Goal: Task Accomplishment & Management: Use online tool/utility

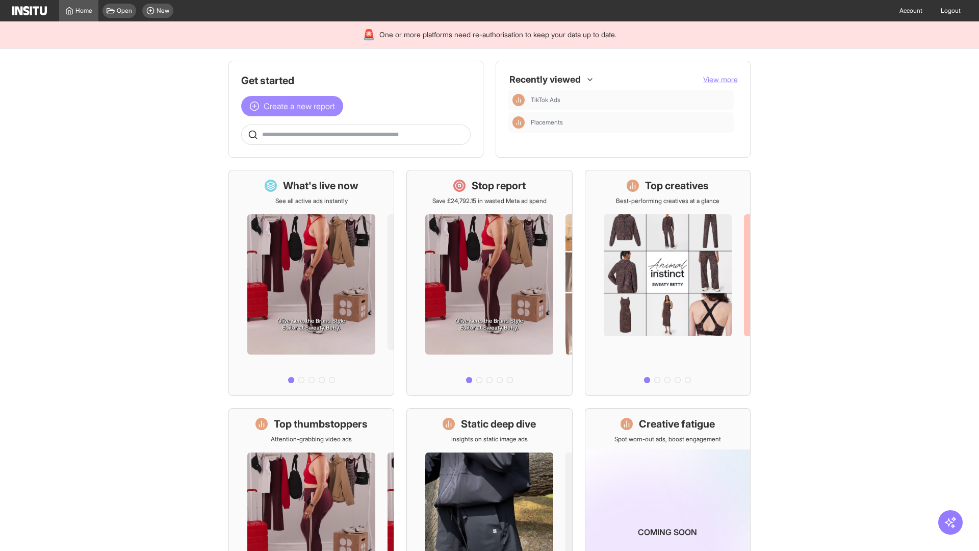
click at [295, 106] on span "Create a new report" at bounding box center [299, 106] width 71 height 12
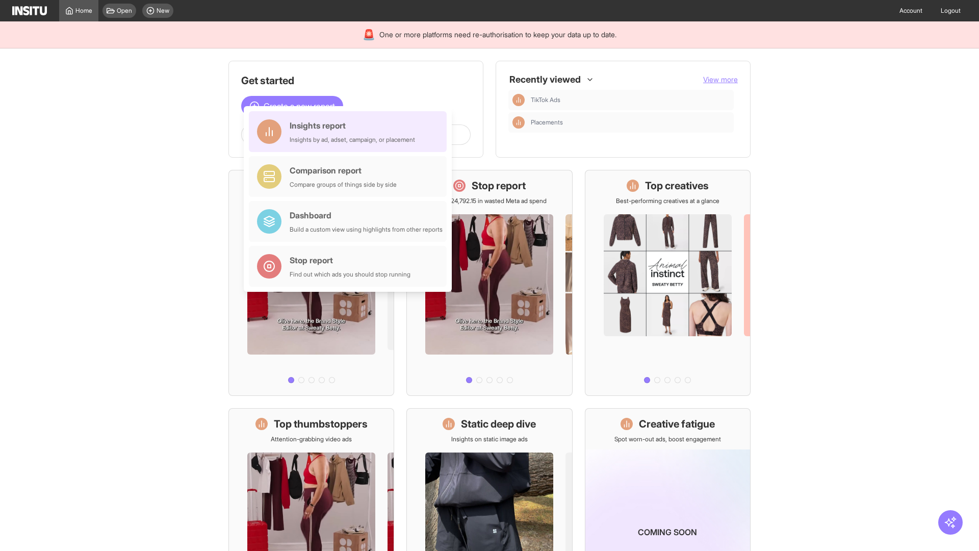
click at [350, 132] on div "Insights report Insights by ad, adset, campaign, or placement" at bounding box center [352, 131] width 125 height 24
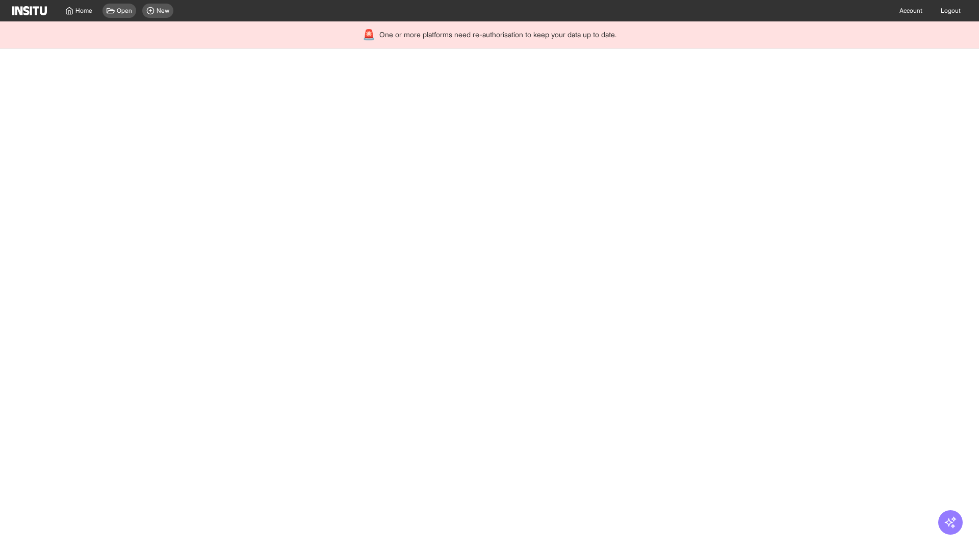
select select "**"
